Goal: Task Accomplishment & Management: Manage account settings

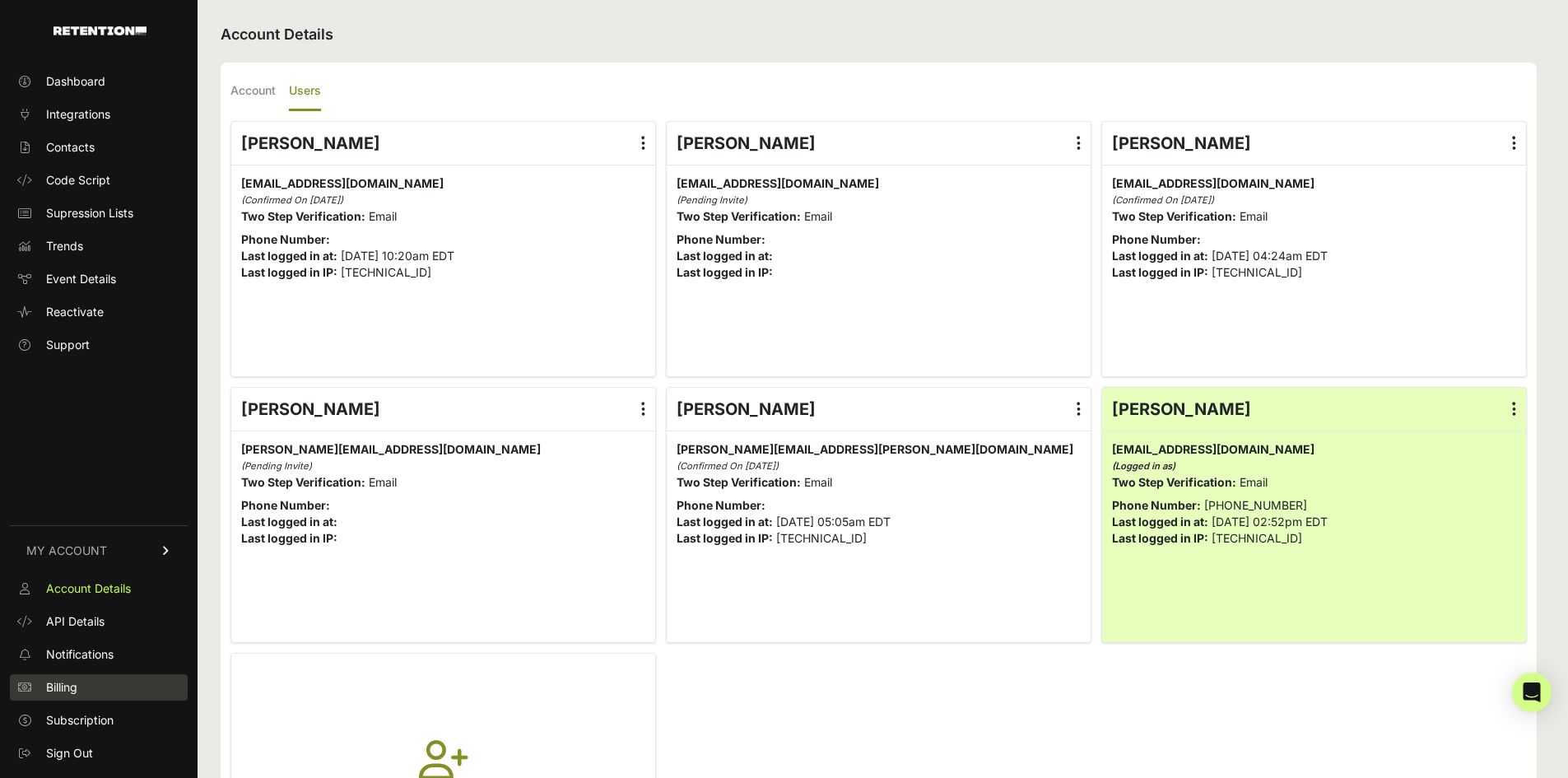
click at [72, 680] on span "Billing" at bounding box center [62, 687] width 31 height 17
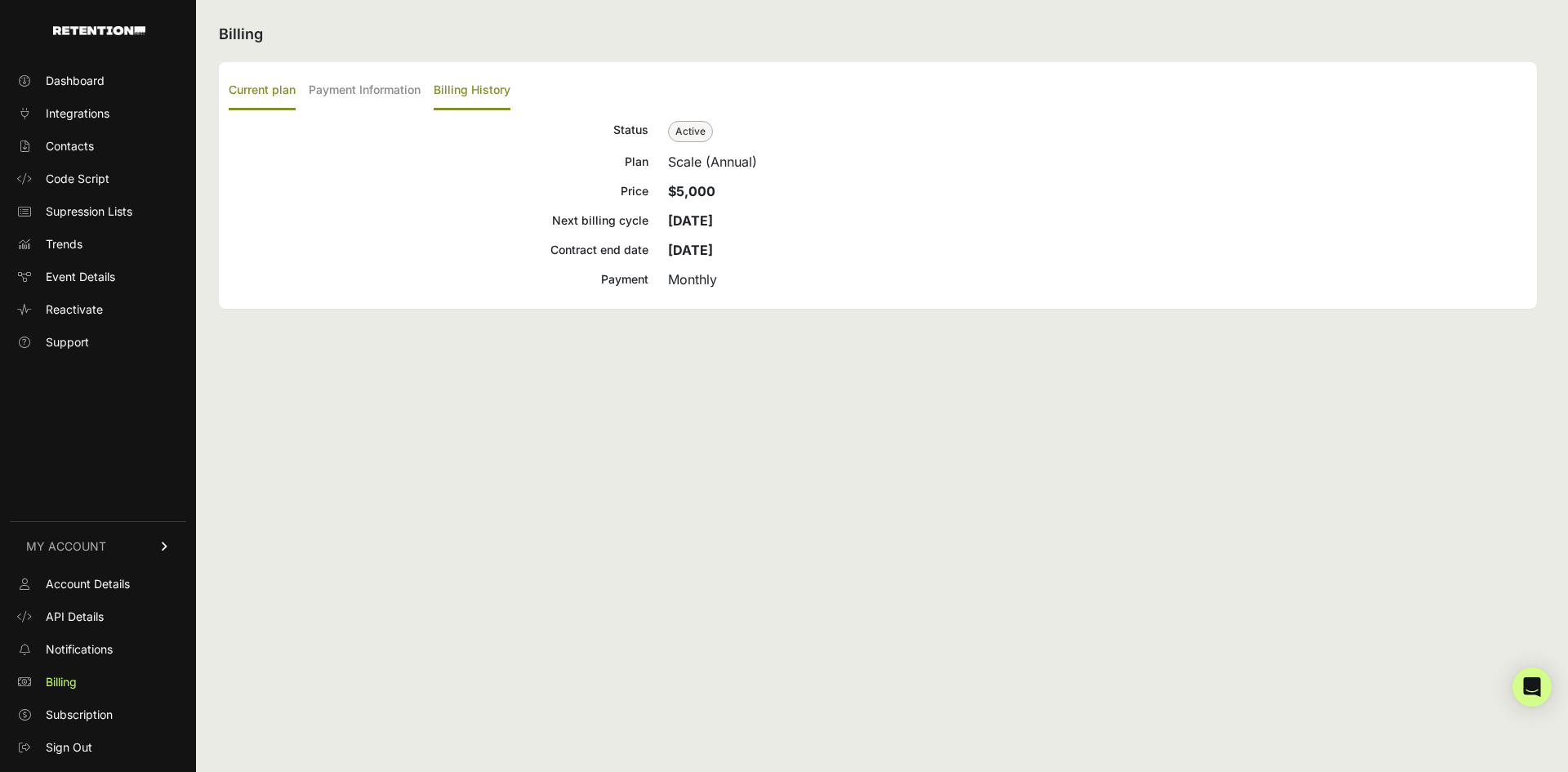
click at [478, 87] on label "Billing History" at bounding box center [472, 91] width 77 height 39
click at [0, 0] on input "Billing History" at bounding box center [0, 0] width 0 height 0
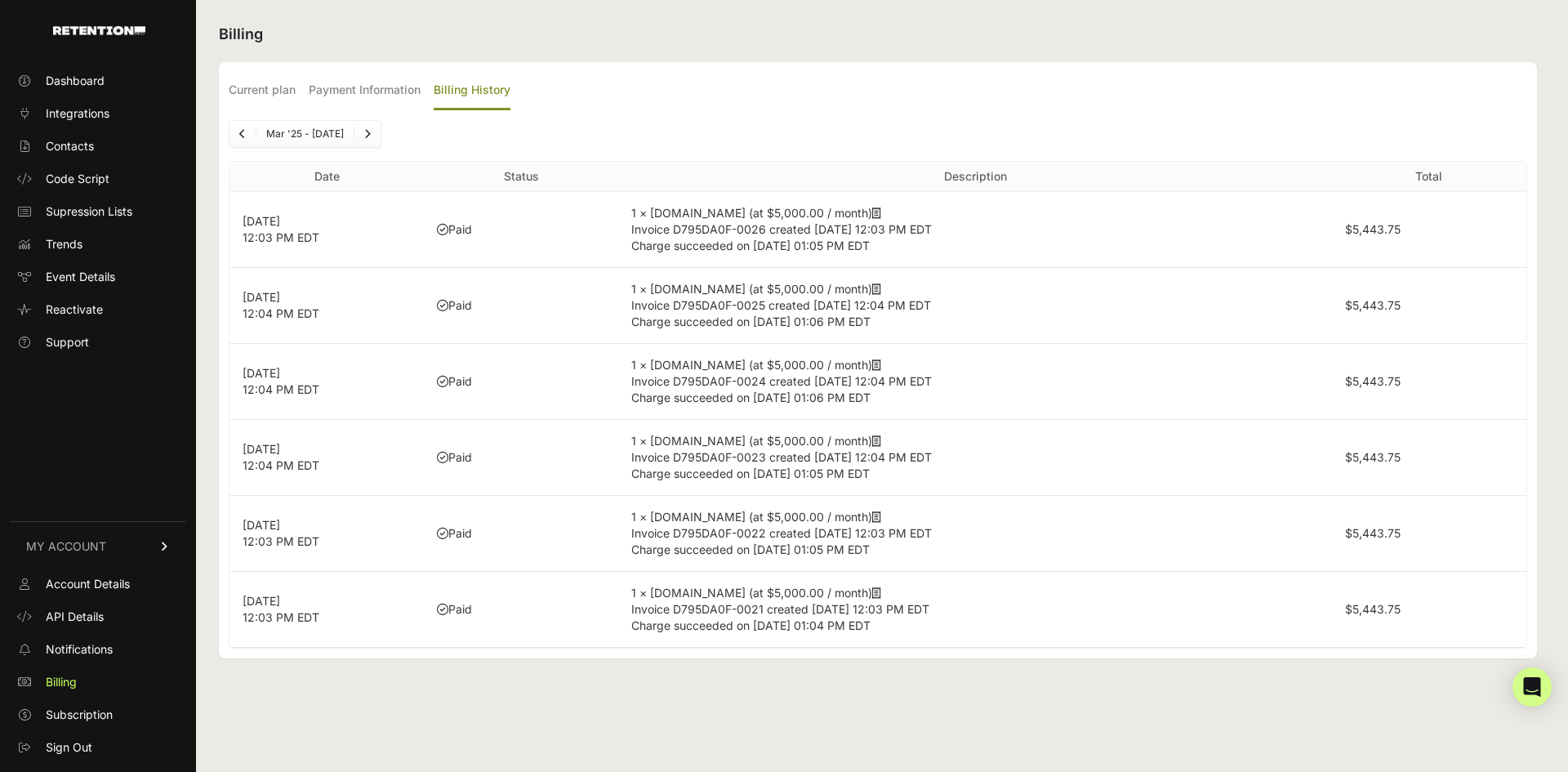
click at [246, 130] on link "Previous" at bounding box center [243, 134] width 26 height 26
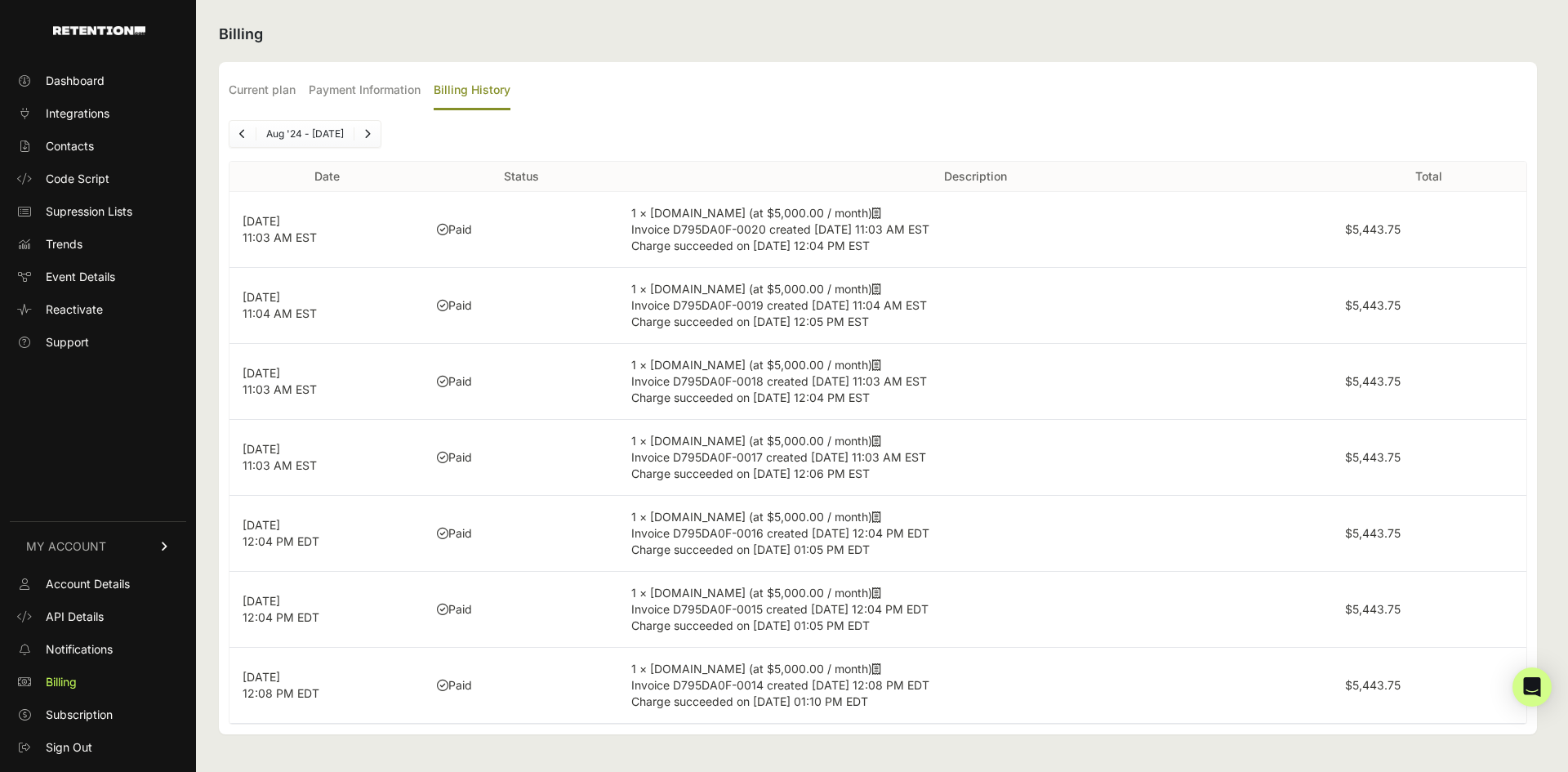
click at [246, 130] on link "Previous" at bounding box center [243, 134] width 26 height 26
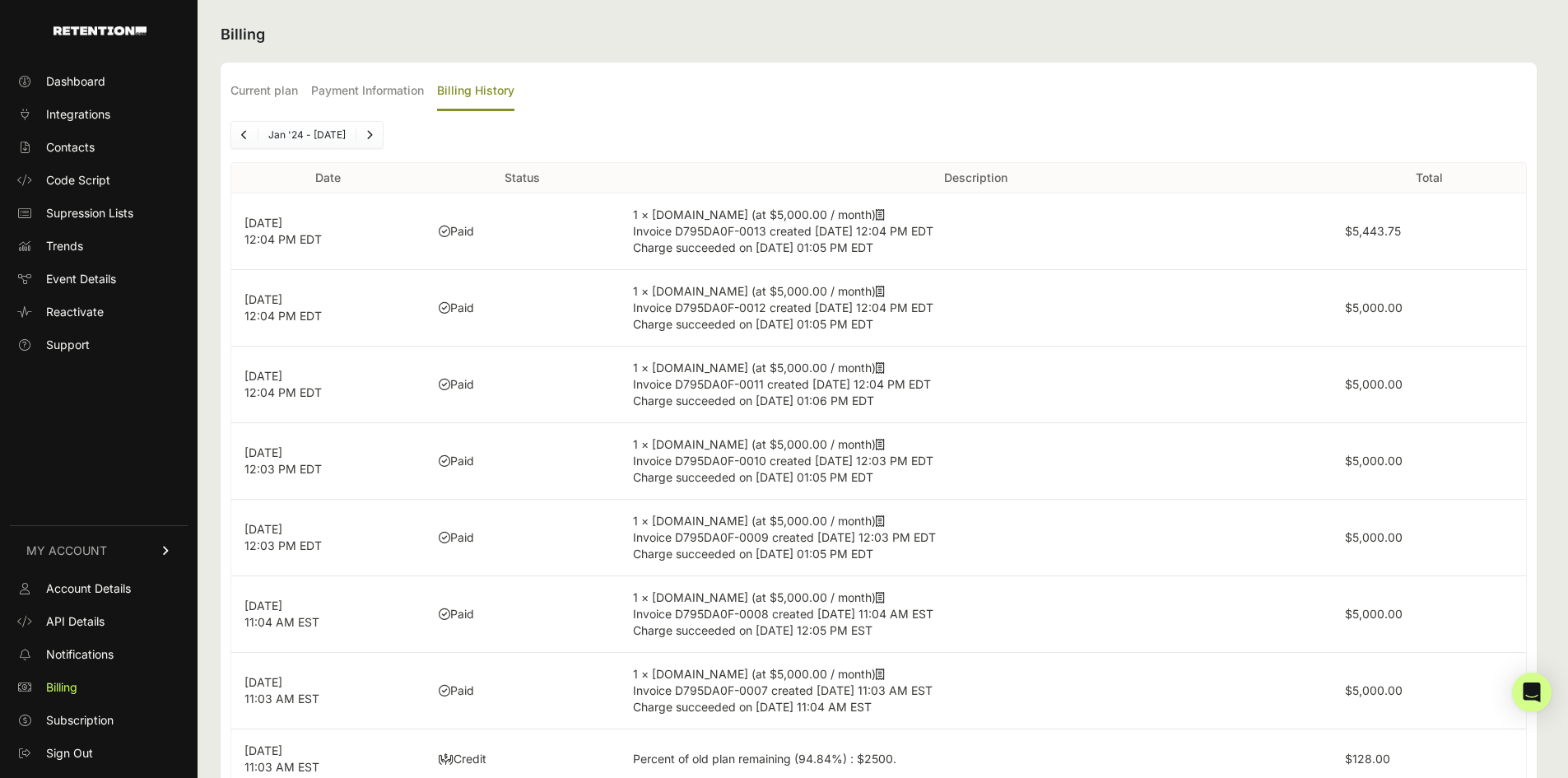
click at [248, 131] on link "Previous" at bounding box center [245, 135] width 26 height 26
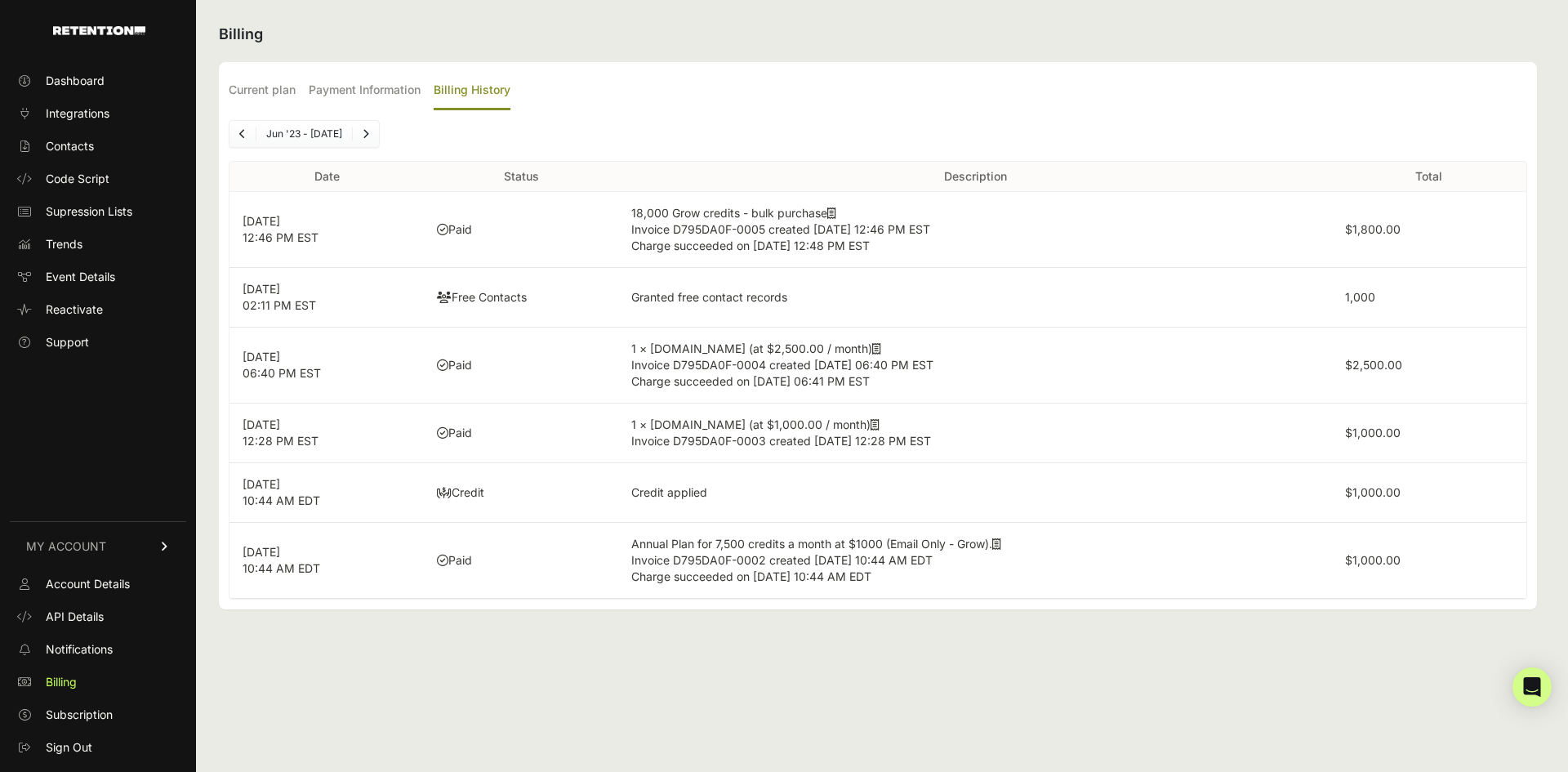
click at [246, 130] on link "Previous" at bounding box center [243, 134] width 26 height 26
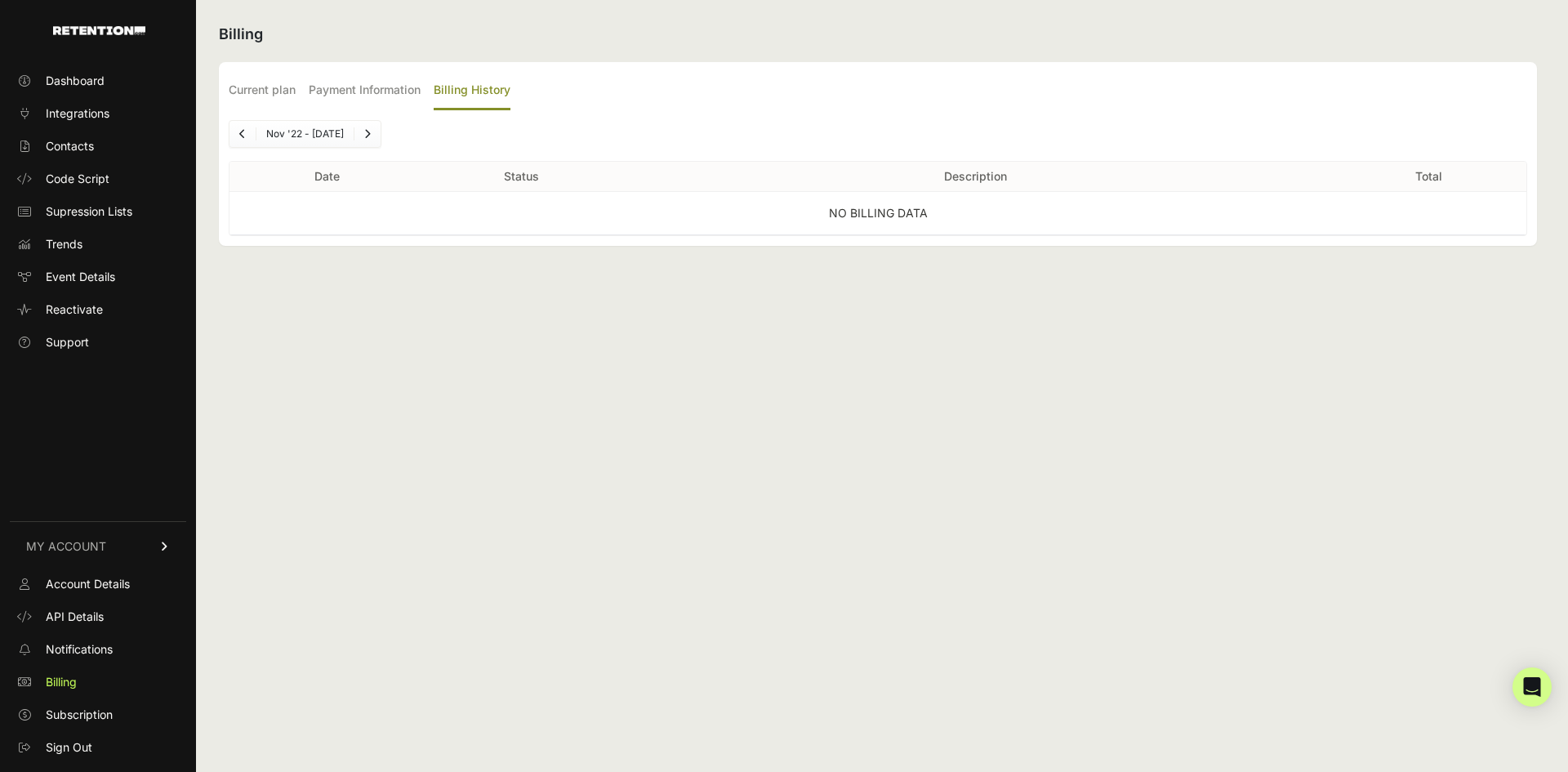
click at [379, 138] on link "Next" at bounding box center [367, 134] width 26 height 26
